Goal: Transaction & Acquisition: Purchase product/service

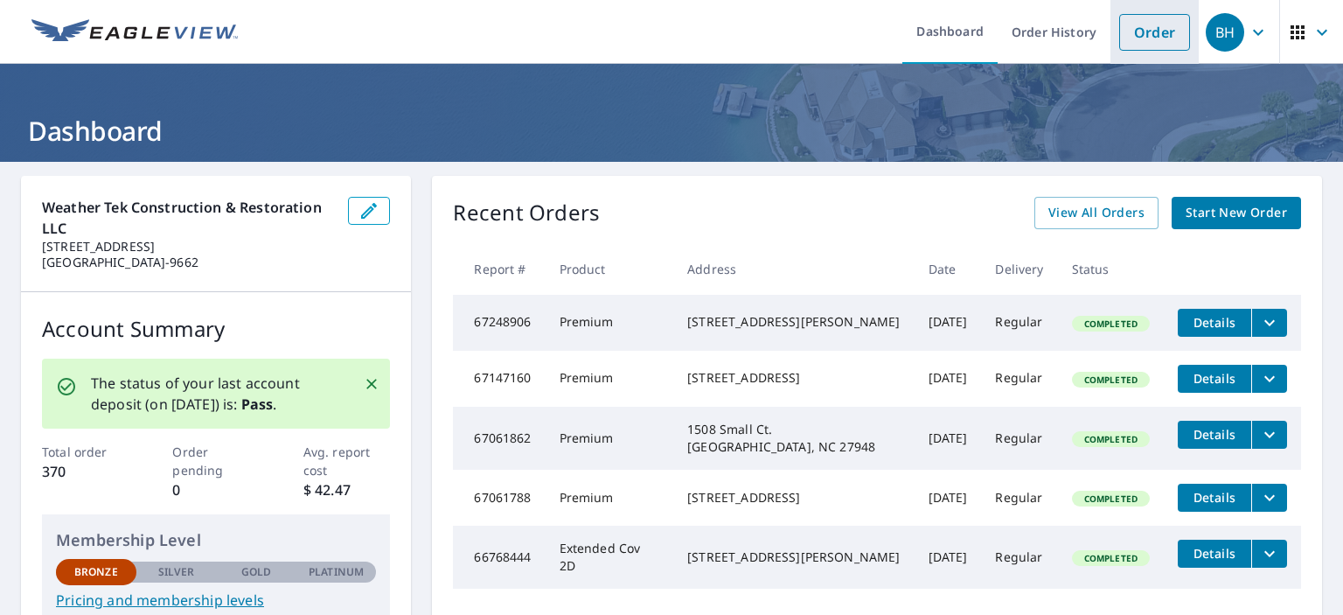
click at [1138, 44] on link "Order" at bounding box center [1154, 32] width 71 height 37
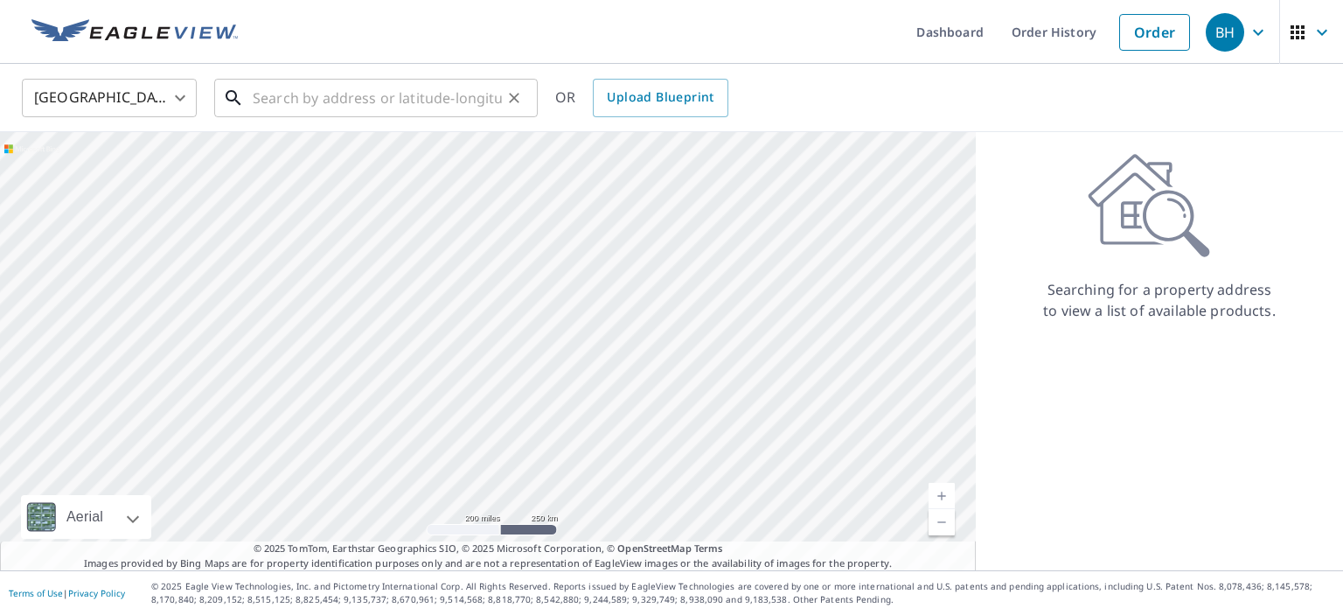
click at [336, 92] on input "text" at bounding box center [377, 97] width 249 height 49
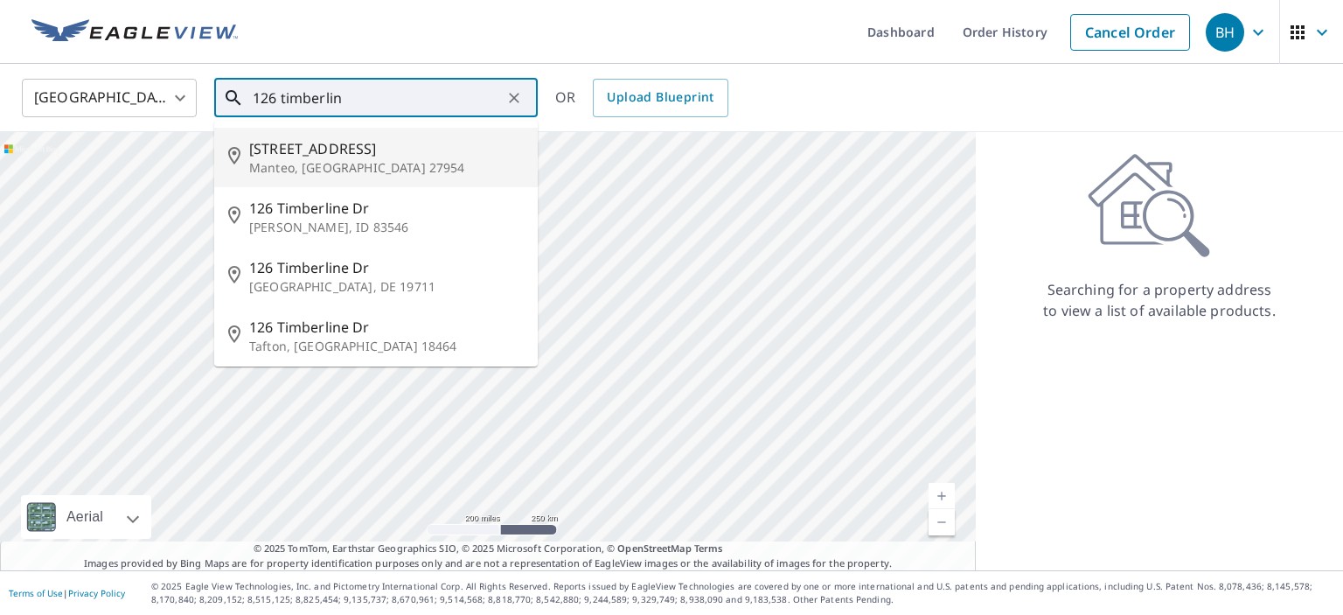
click at [294, 140] on span "[STREET_ADDRESS]" at bounding box center [386, 148] width 275 height 21
type input "[STREET_ADDRESS]"
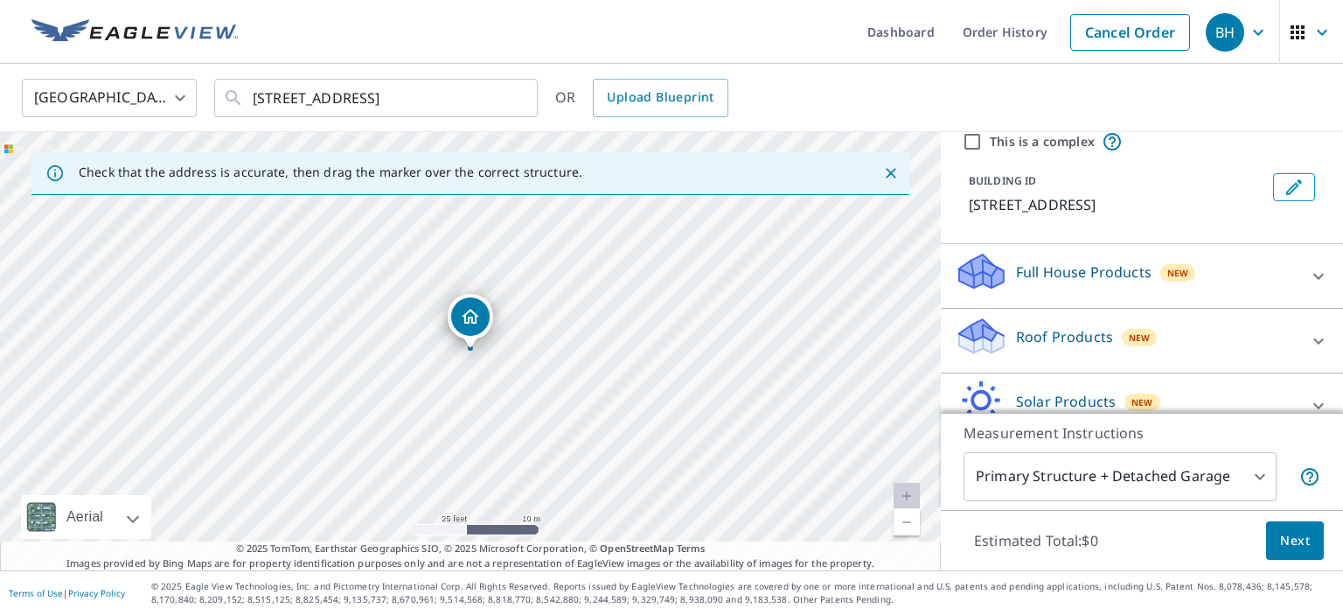
scroll to position [113, 0]
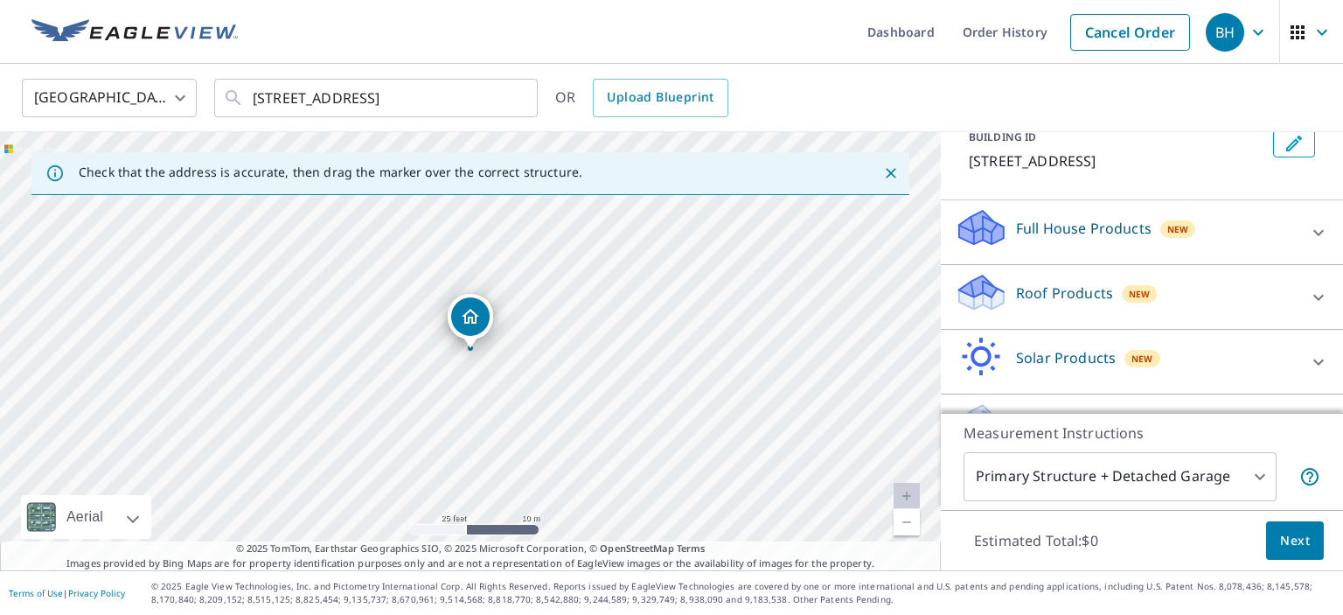
click at [1062, 306] on div "Roof Products New" at bounding box center [1126, 297] width 343 height 50
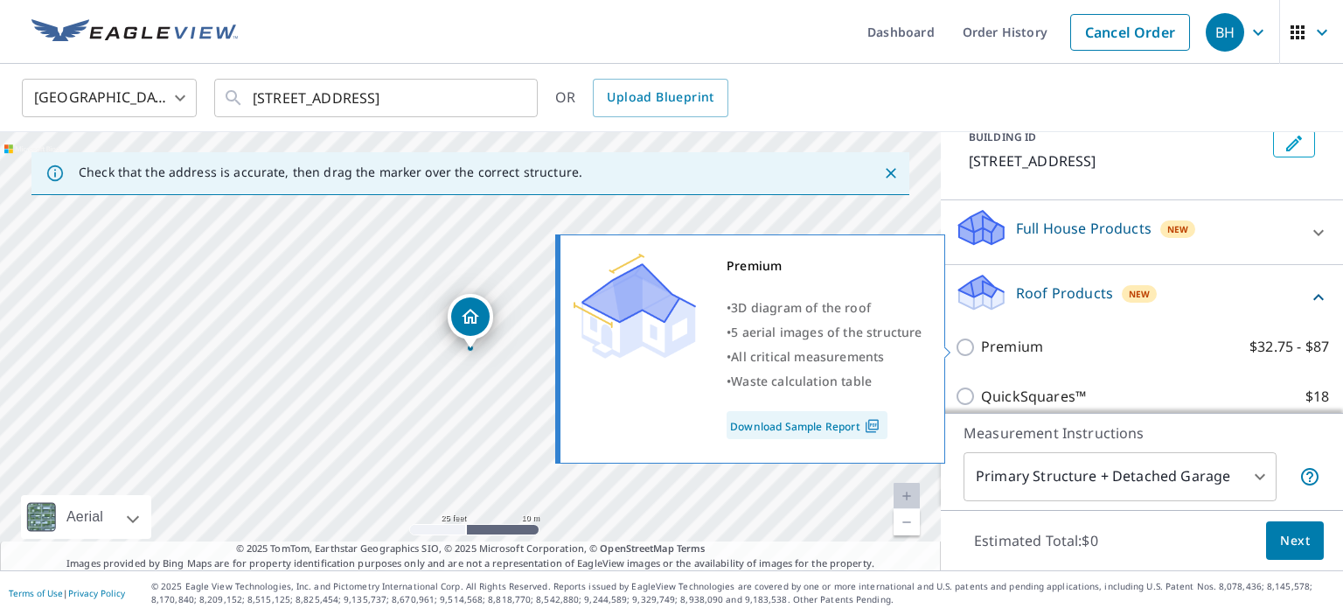
click at [1006, 338] on p "Premium" at bounding box center [1012, 347] width 62 height 22
click at [981, 338] on input "Premium $32.75 - $87" at bounding box center [968, 347] width 26 height 21
checkbox input "true"
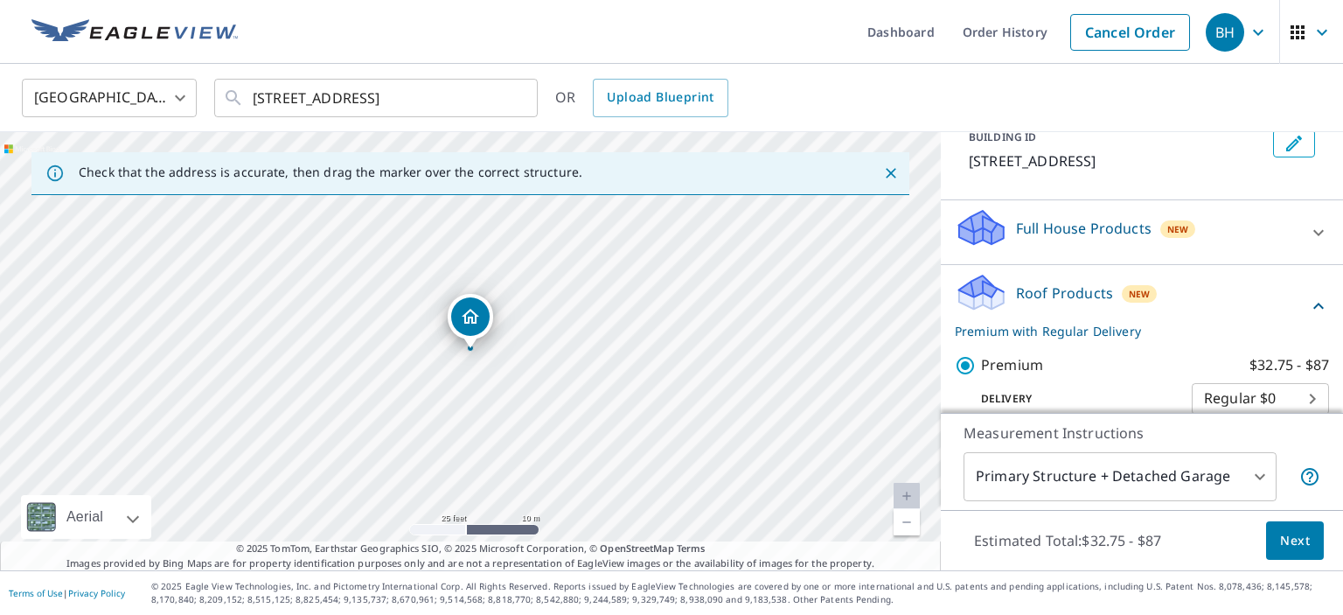
click at [1287, 538] on span "Next" at bounding box center [1295, 541] width 30 height 22
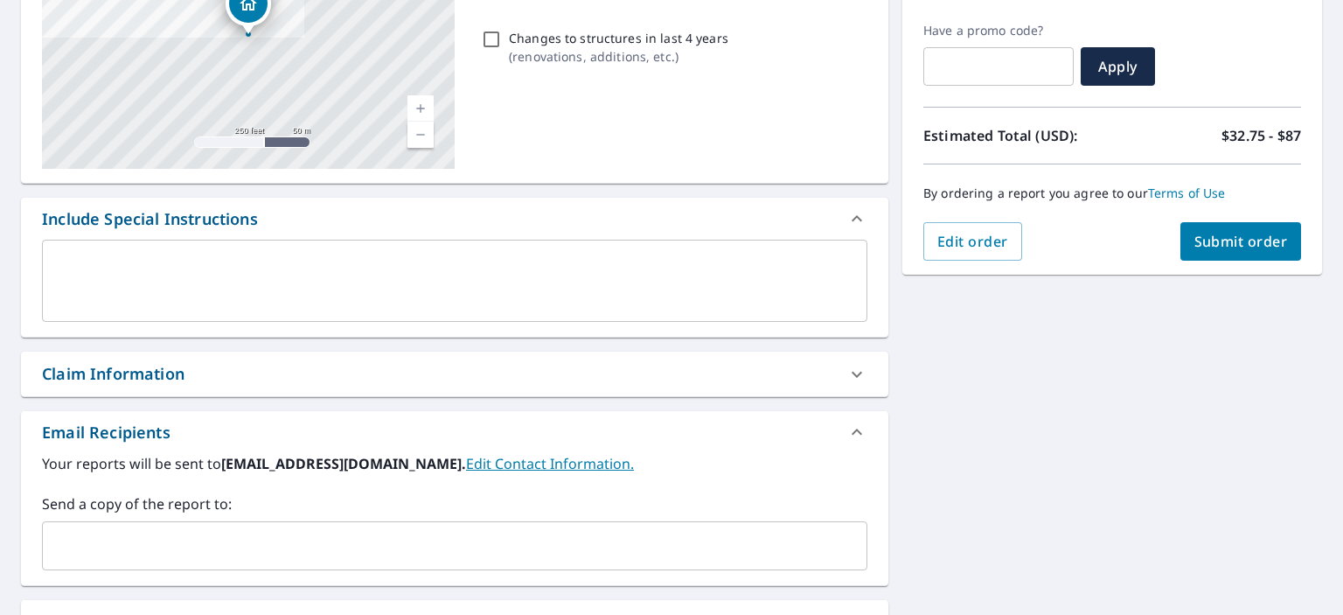
scroll to position [339, 0]
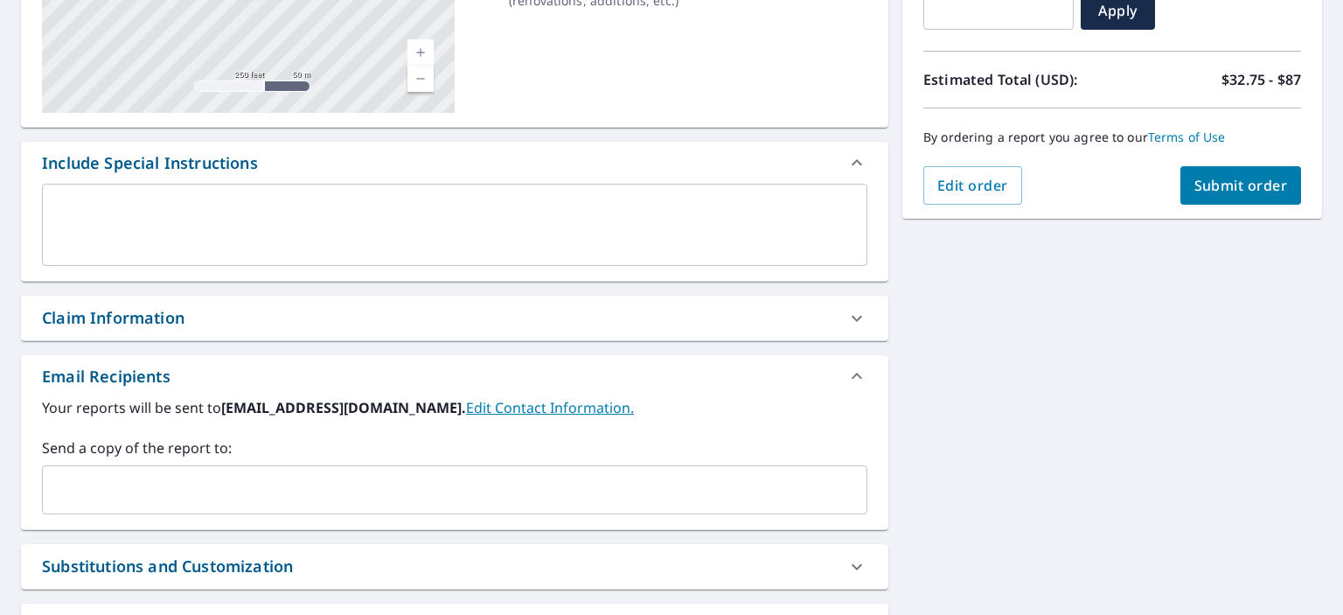
click at [281, 475] on input "text" at bounding box center [441, 489] width 783 height 33
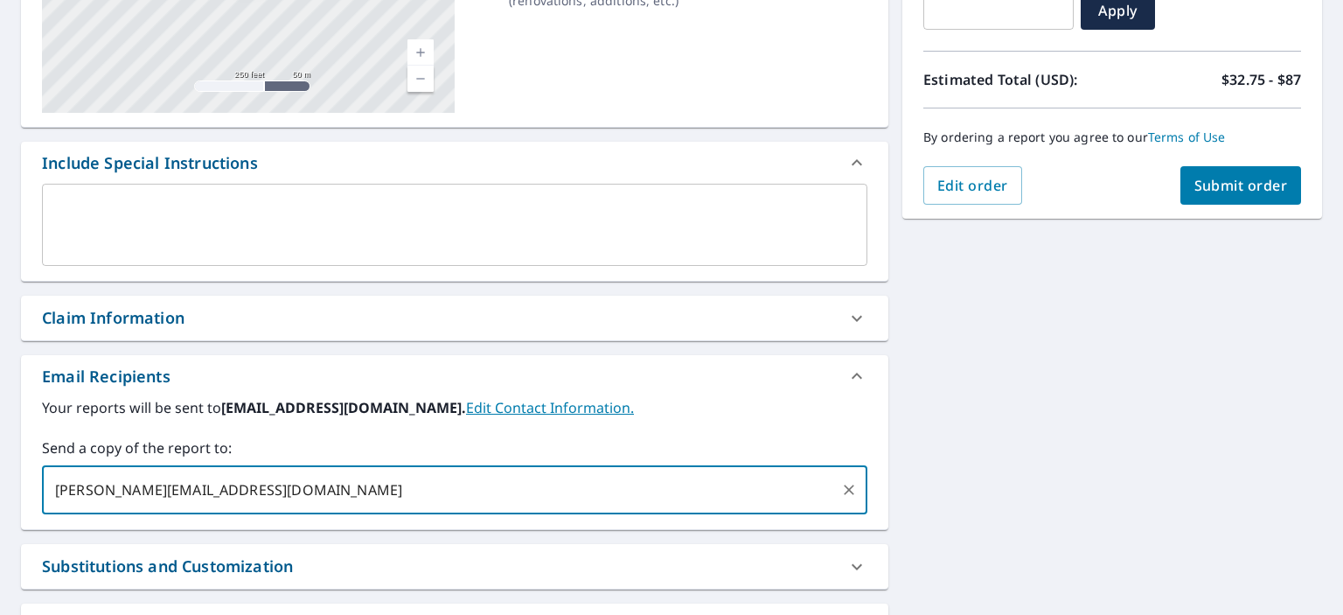
type input "[PERSON_NAME][EMAIL_ADDRESS][DOMAIN_NAME]"
click at [1271, 179] on span "Submit order" at bounding box center [1241, 185] width 94 height 19
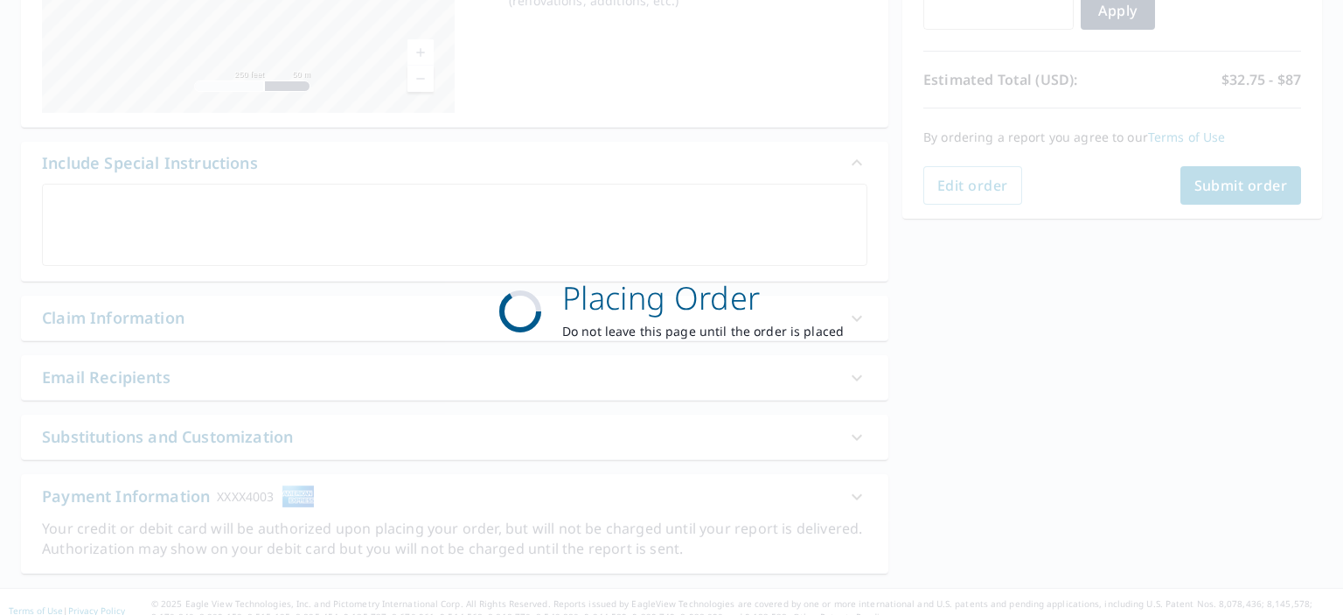
scroll to position [0, 0]
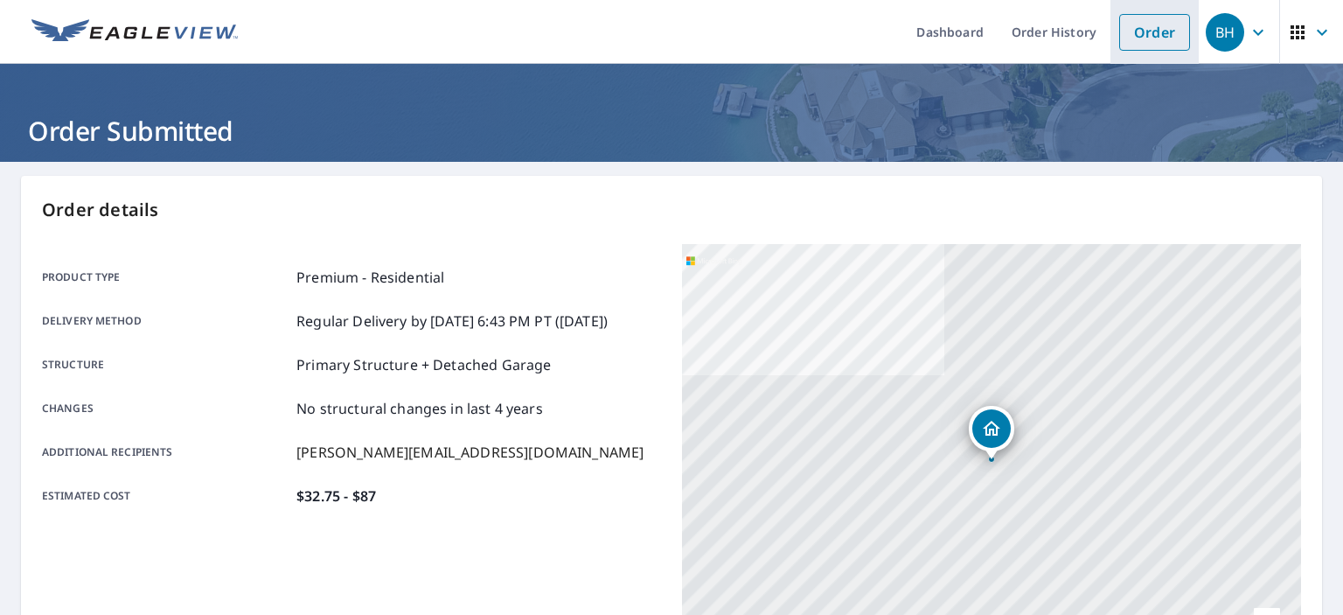
click at [1166, 29] on link "Order" at bounding box center [1154, 32] width 71 height 37
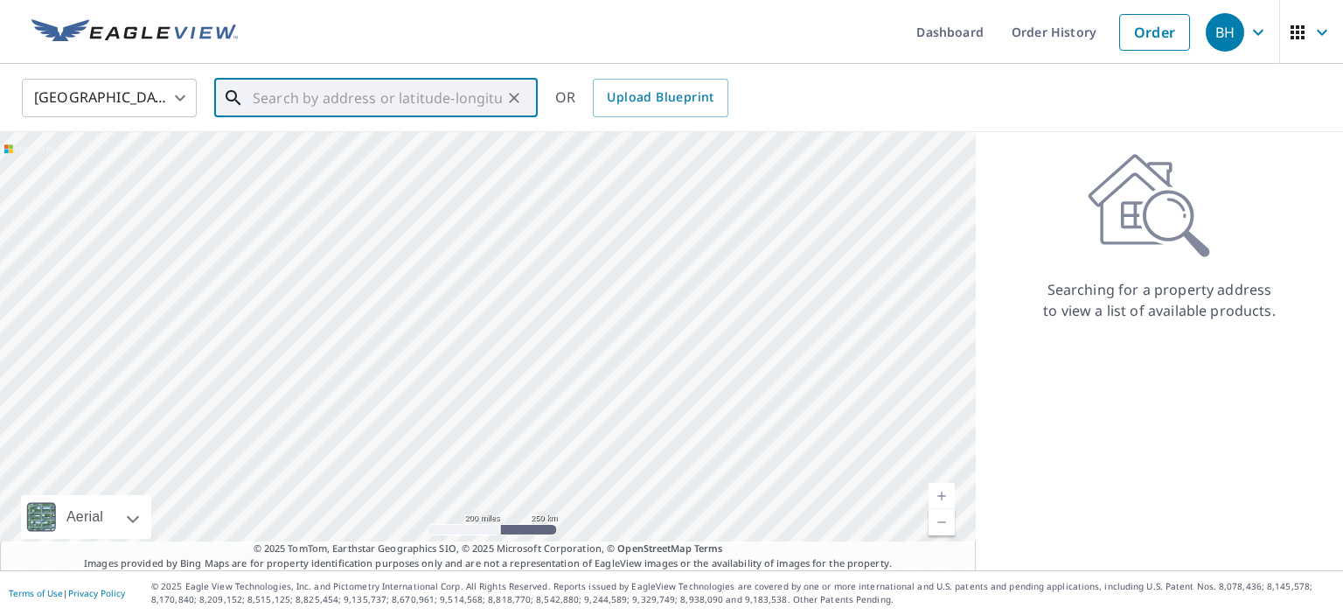
click at [476, 103] on input "text" at bounding box center [377, 97] width 249 height 49
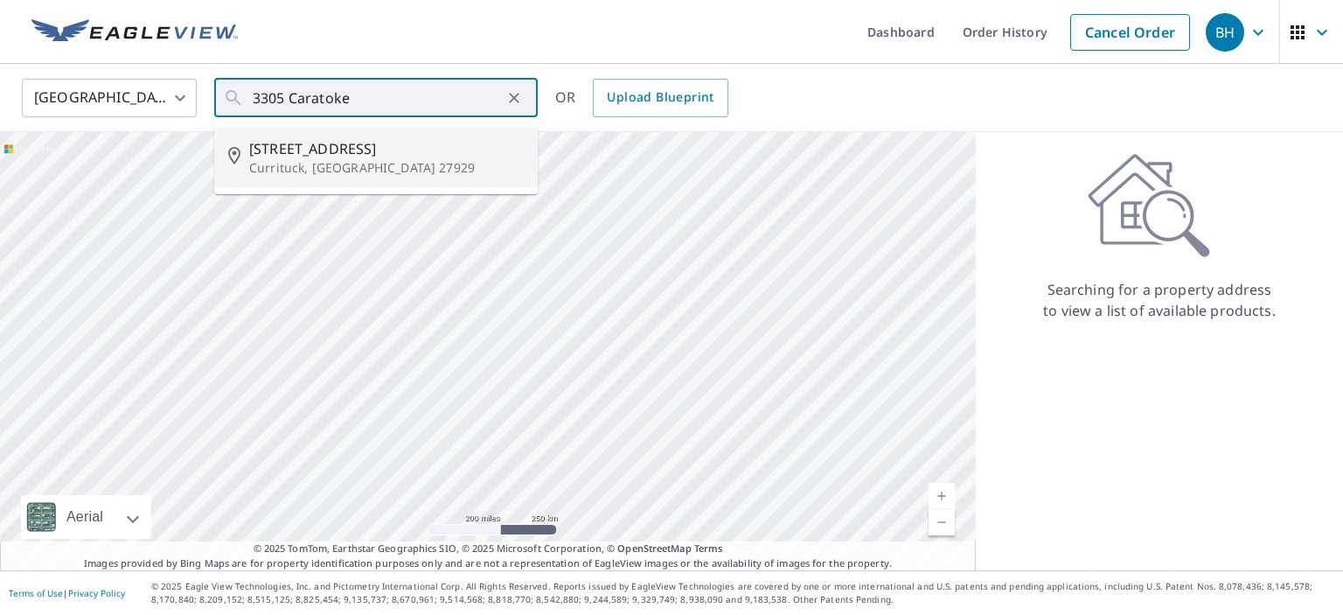
type input "[STREET_ADDRESS]"
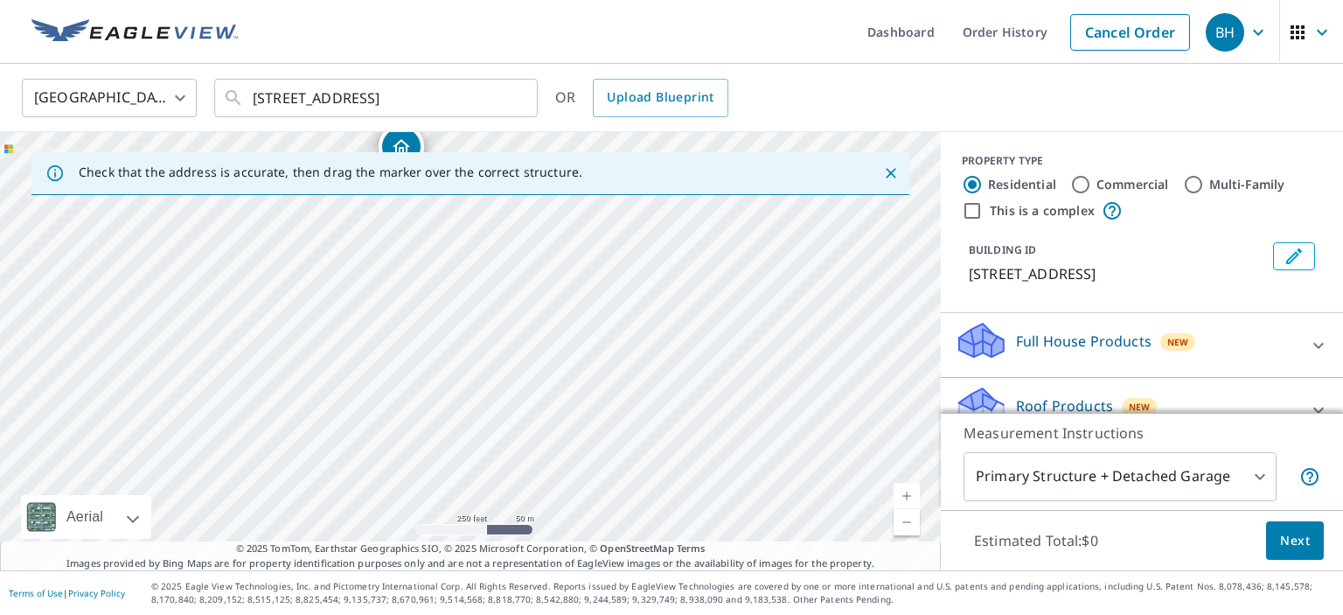
drag, startPoint x: 686, startPoint y: 369, endPoint x: 616, endPoint y: 199, distance: 183.2
click at [616, 199] on div "[STREET_ADDRESS]" at bounding box center [470, 351] width 941 height 438
click at [684, 387] on div "[STREET_ADDRESS]" at bounding box center [470, 351] width 941 height 438
drag, startPoint x: 480, startPoint y: 339, endPoint x: 428, endPoint y: 303, distance: 63.3
click at [428, 303] on div "[STREET_ADDRESS]" at bounding box center [470, 351] width 941 height 438
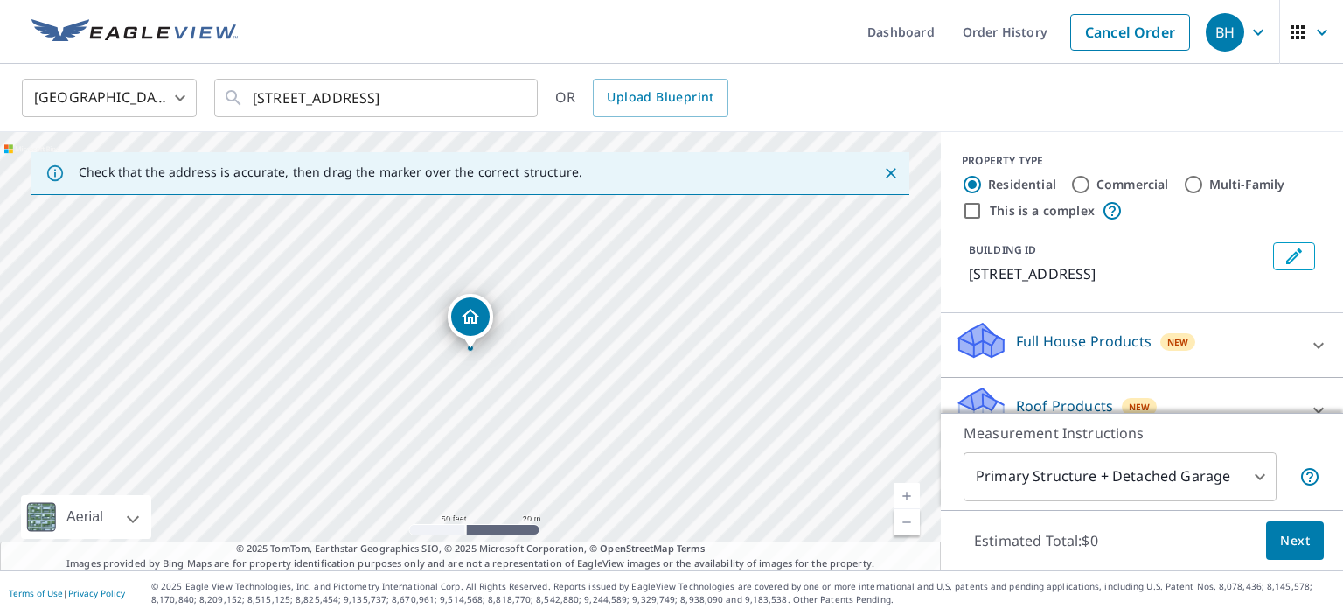
click at [1064, 340] on p "Full House Products" at bounding box center [1084, 341] width 136 height 21
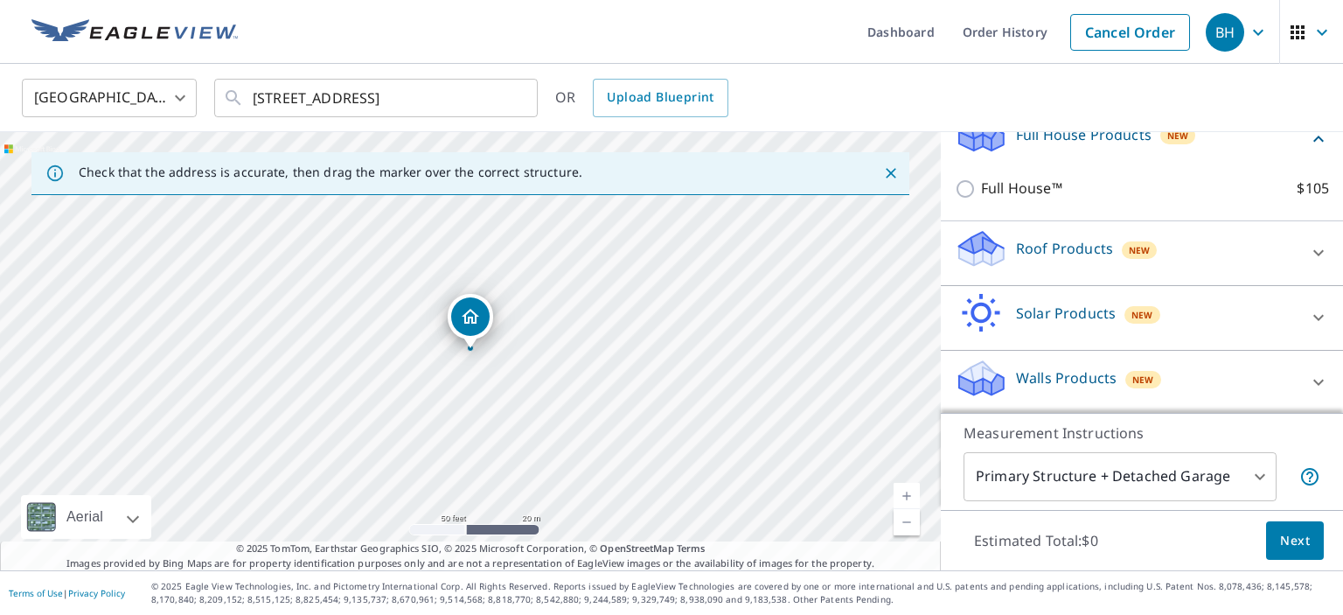
scroll to position [208, 0]
click at [1068, 374] on p "Walls Products" at bounding box center [1066, 375] width 101 height 21
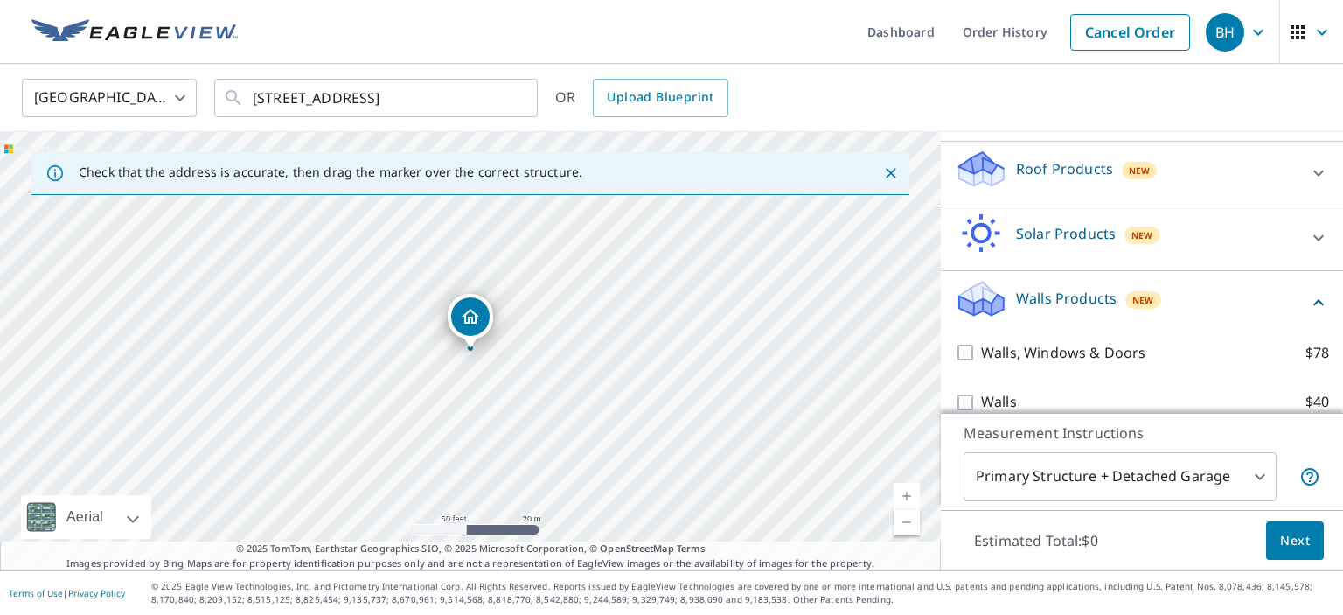
scroll to position [308, 0]
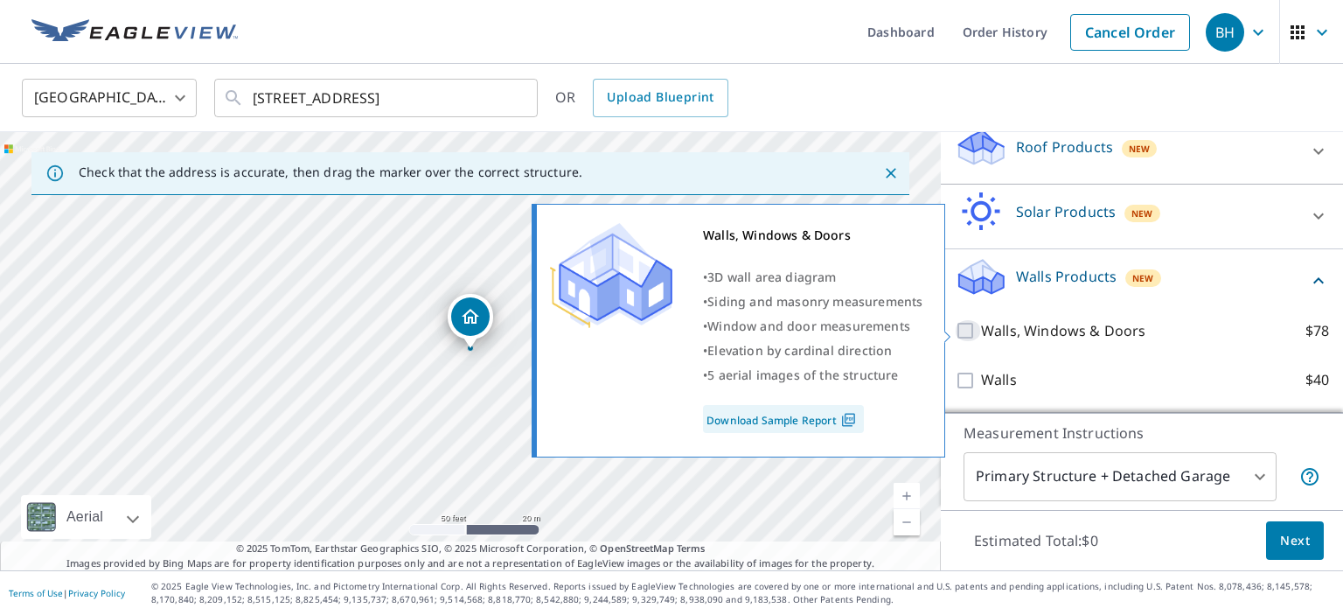
click at [965, 330] on input "Walls, Windows & Doors $78" at bounding box center [968, 330] width 26 height 21
checkbox input "true"
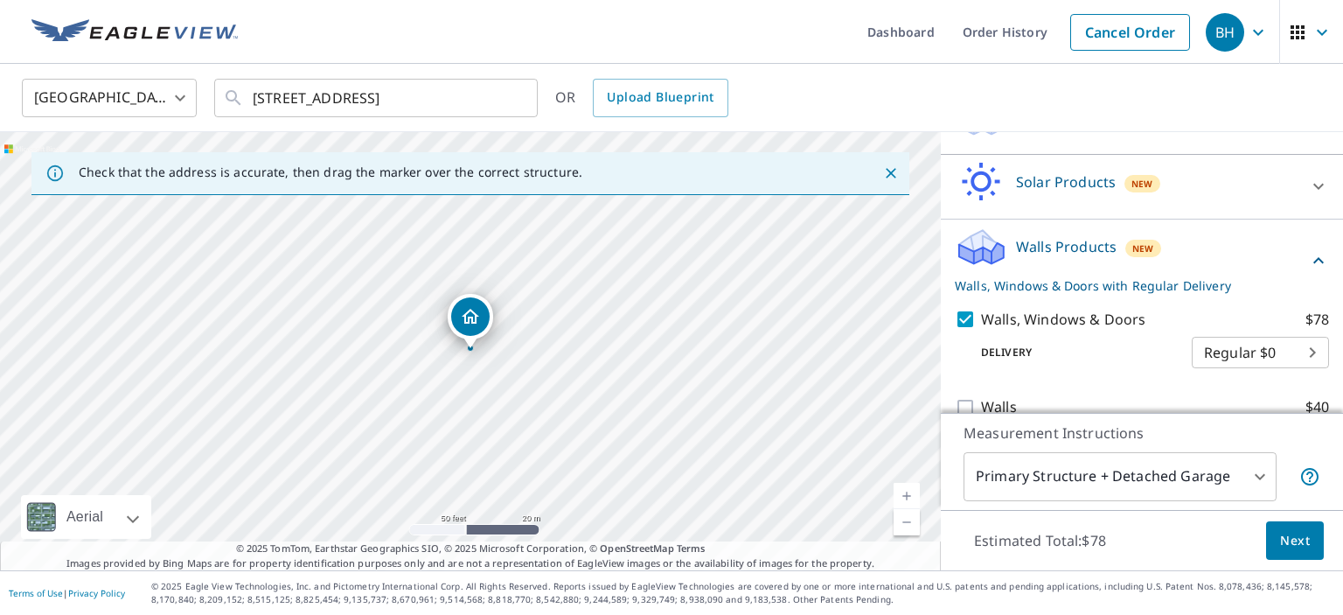
scroll to position [365, 0]
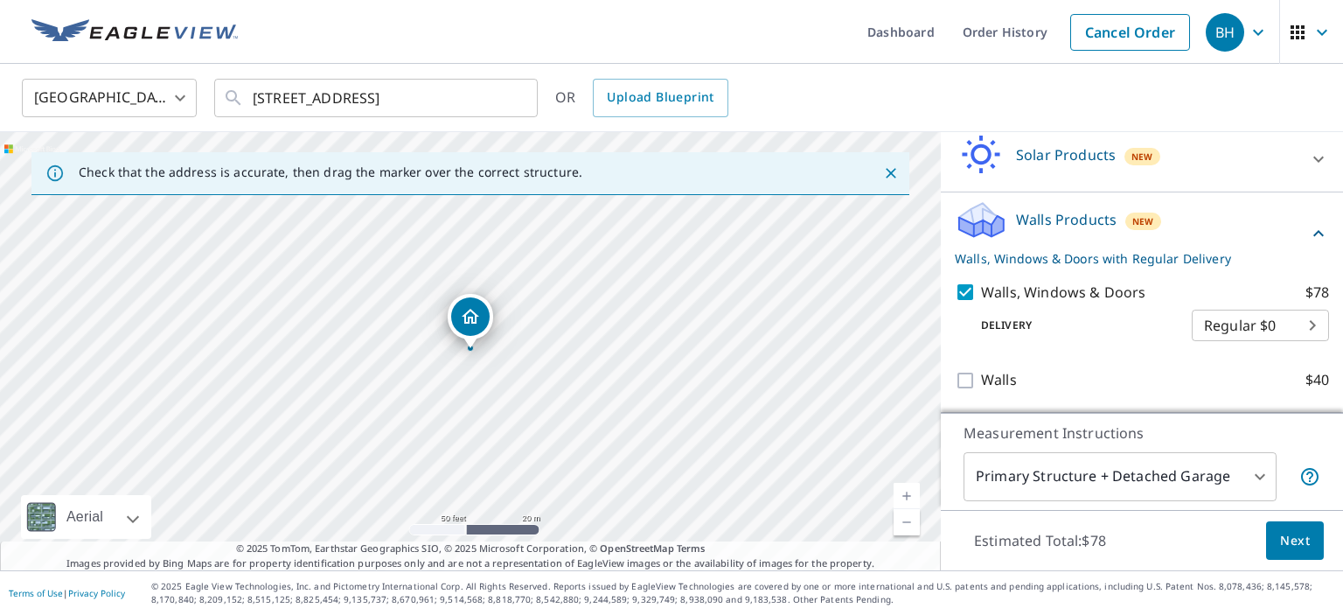
click at [1275, 324] on body "BH BH Dashboard Order History Cancel Order BH [GEOGRAPHIC_DATA] [GEOGRAPHIC_DAT…" at bounding box center [671, 307] width 1343 height 615
click at [1275, 324] on ul "Regular $0" at bounding box center [1260, 323] width 137 height 45
click at [1296, 534] on div at bounding box center [671, 307] width 1343 height 615
click at [1296, 537] on span "Next" at bounding box center [1295, 541] width 30 height 22
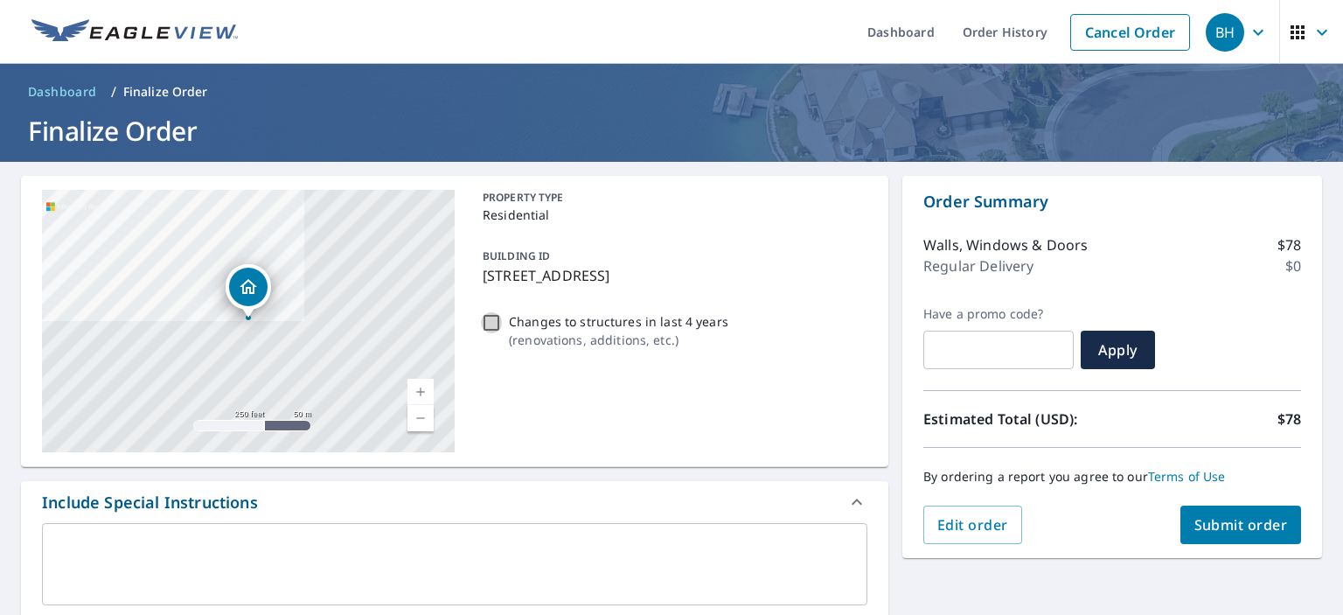
click at [491, 329] on input "Changes to structures in last 4 years ( renovations, additions, etc. )" at bounding box center [491, 322] width 21 height 21
checkbox input "true"
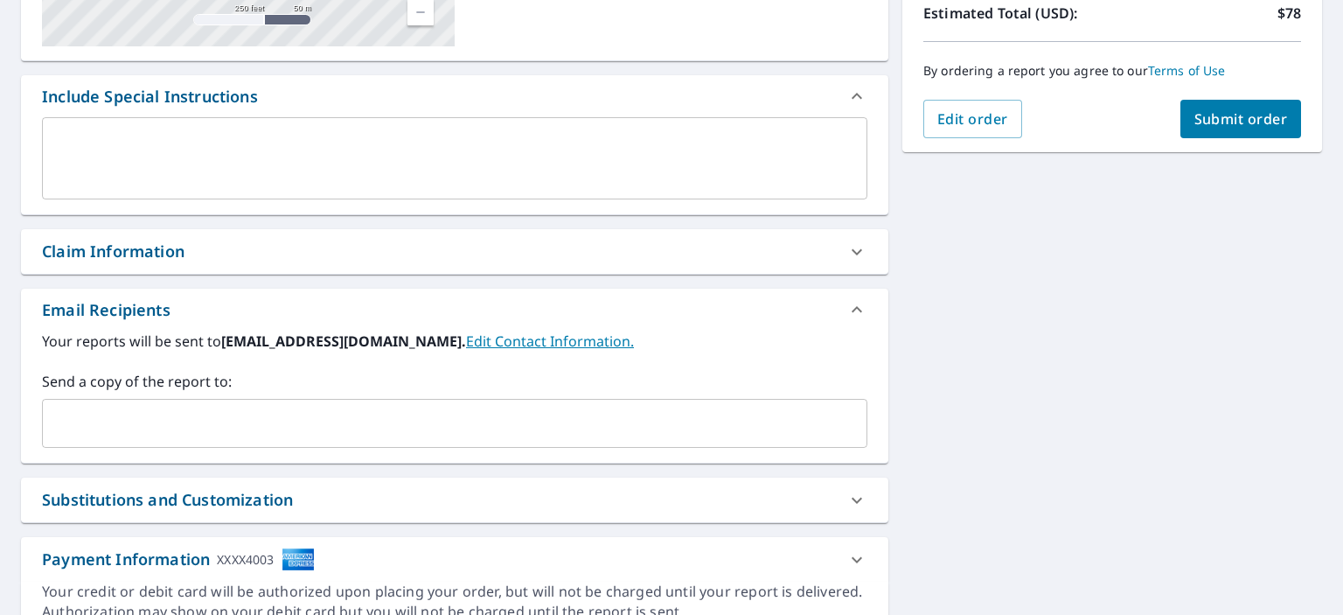
scroll to position [484, 0]
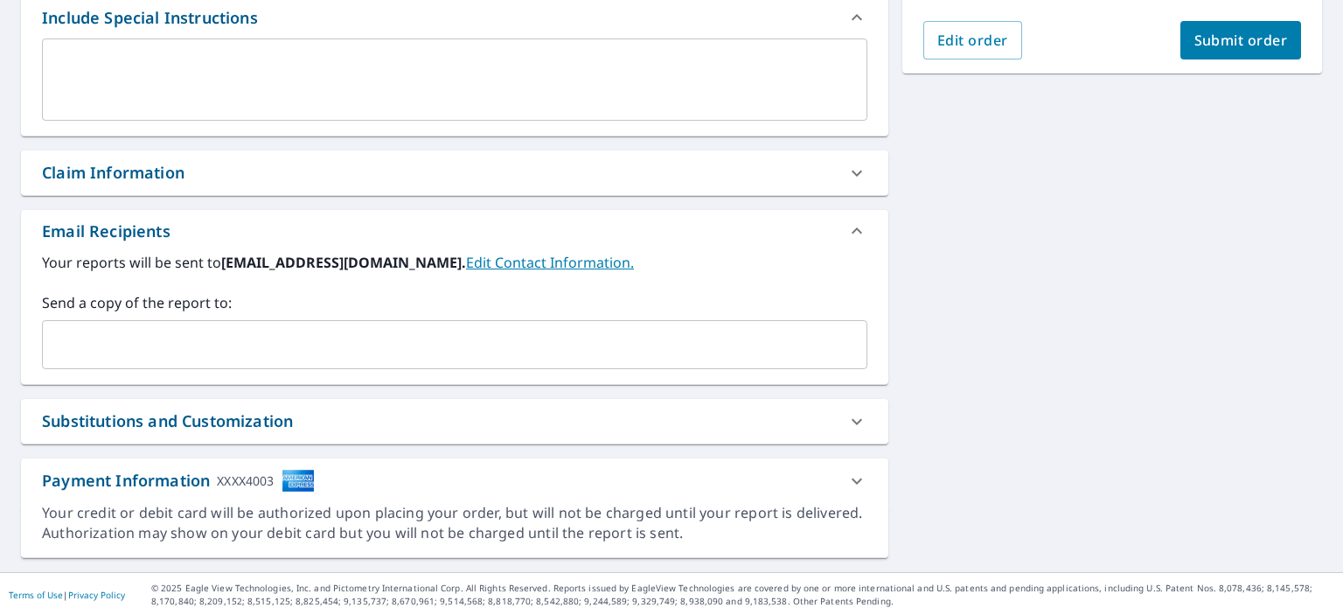
click at [222, 337] on input "text" at bounding box center [441, 344] width 783 height 33
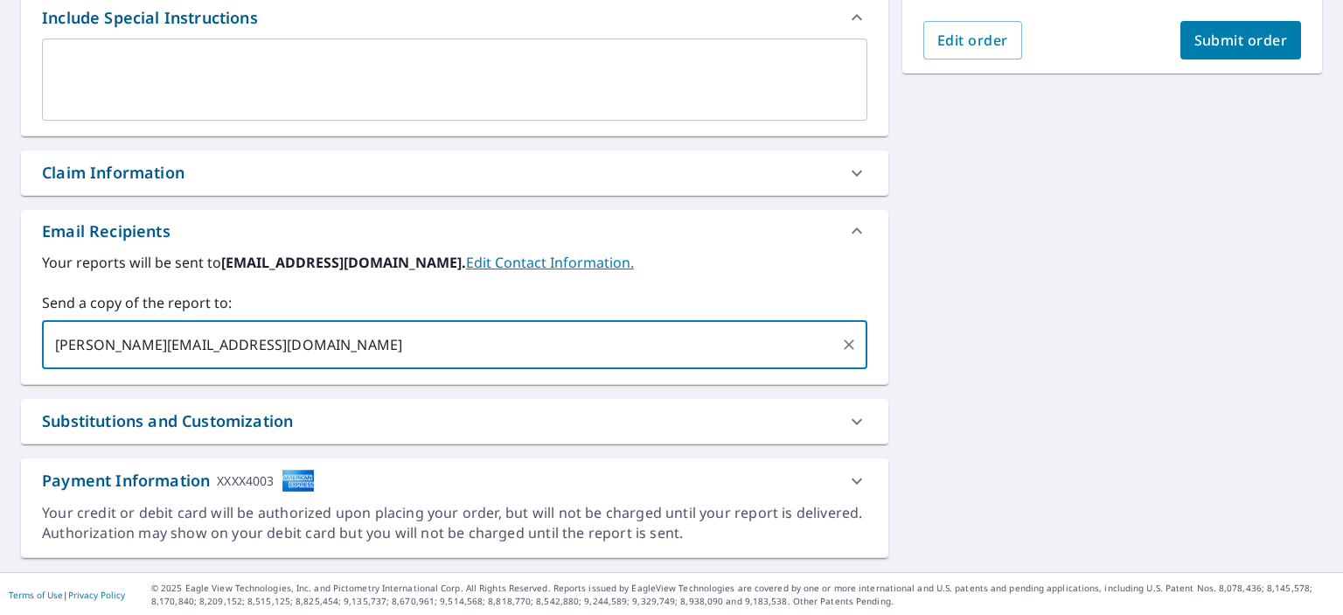
type input "[PERSON_NAME][EMAIL_ADDRESS][DOMAIN_NAME]"
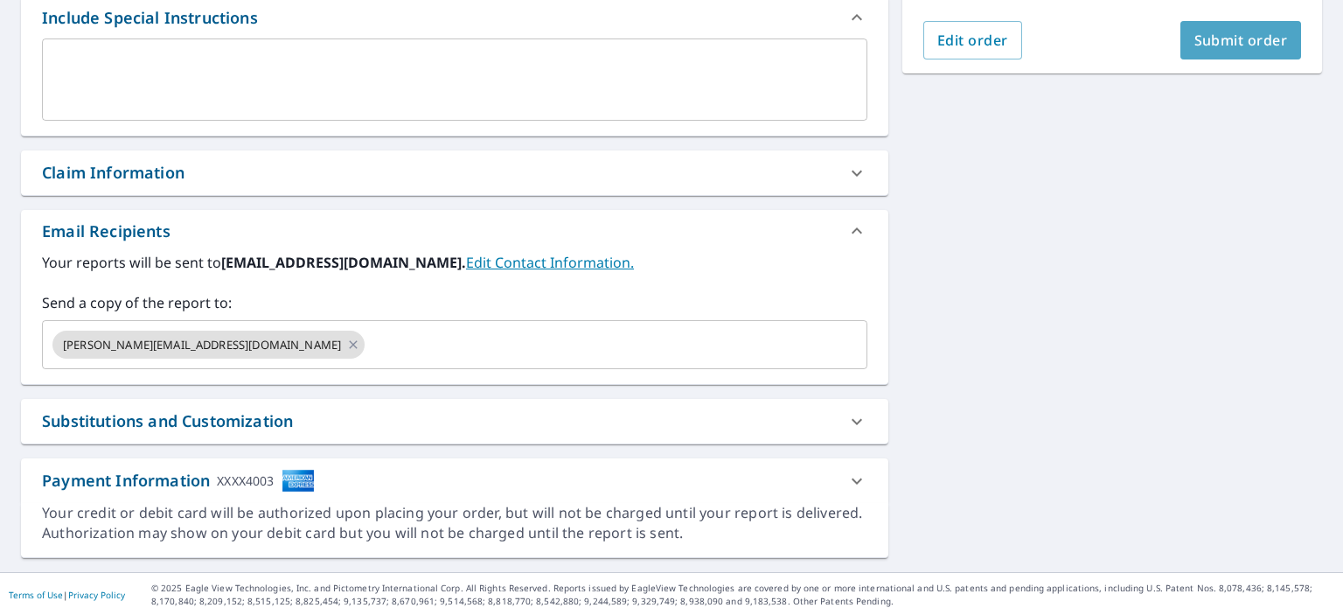
click at [1243, 31] on span "Submit order" at bounding box center [1241, 40] width 94 height 19
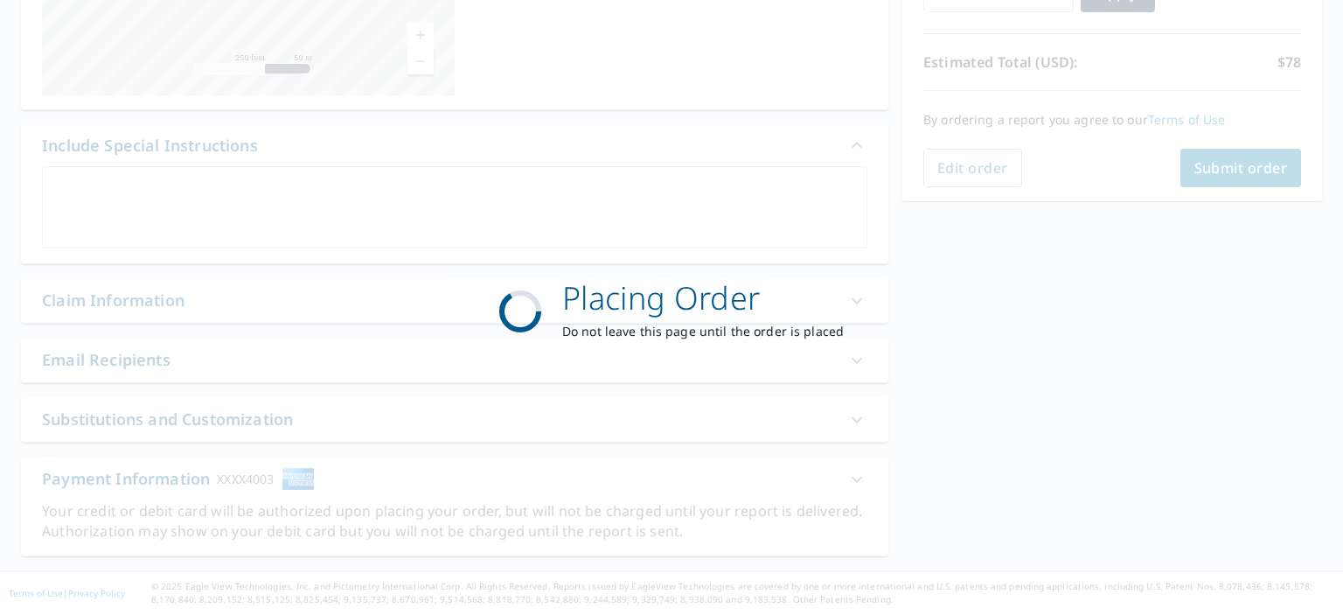
scroll to position [355, 0]
